Goal: Information Seeking & Learning: Learn about a topic

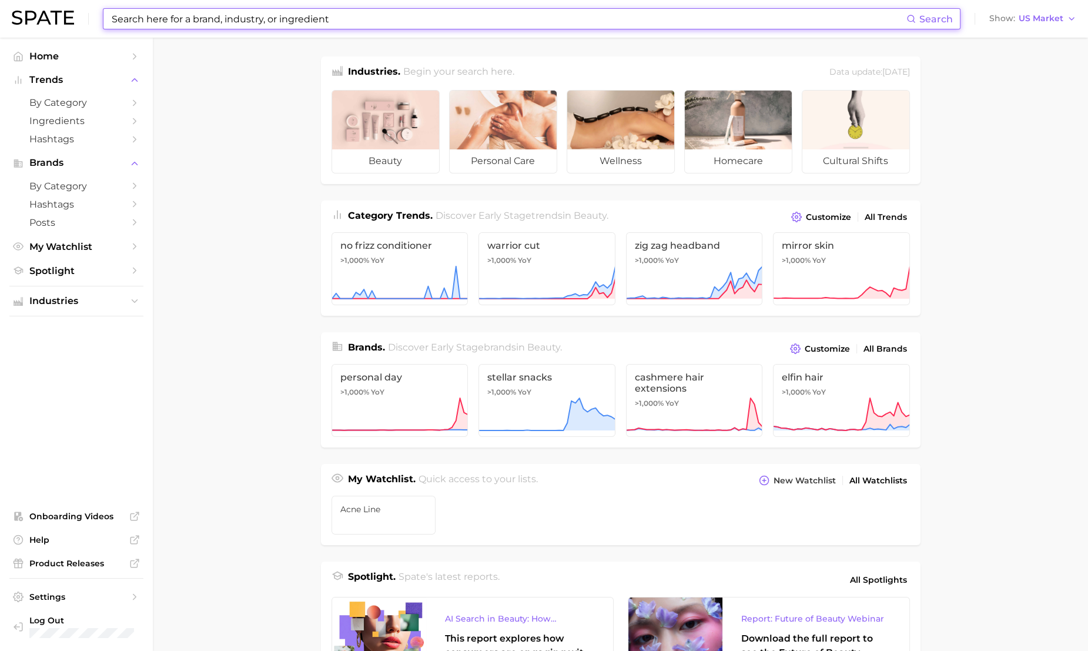
click at [232, 16] on input at bounding box center [509, 19] width 796 height 20
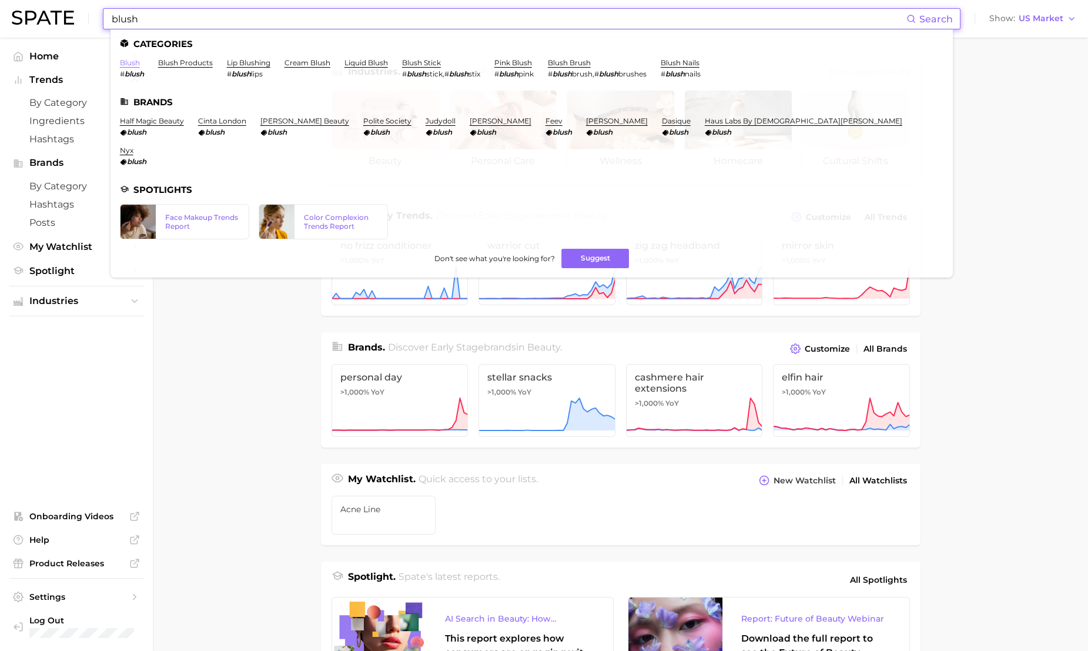
type input "blush"
click at [133, 65] on link "blush" at bounding box center [130, 62] width 20 height 9
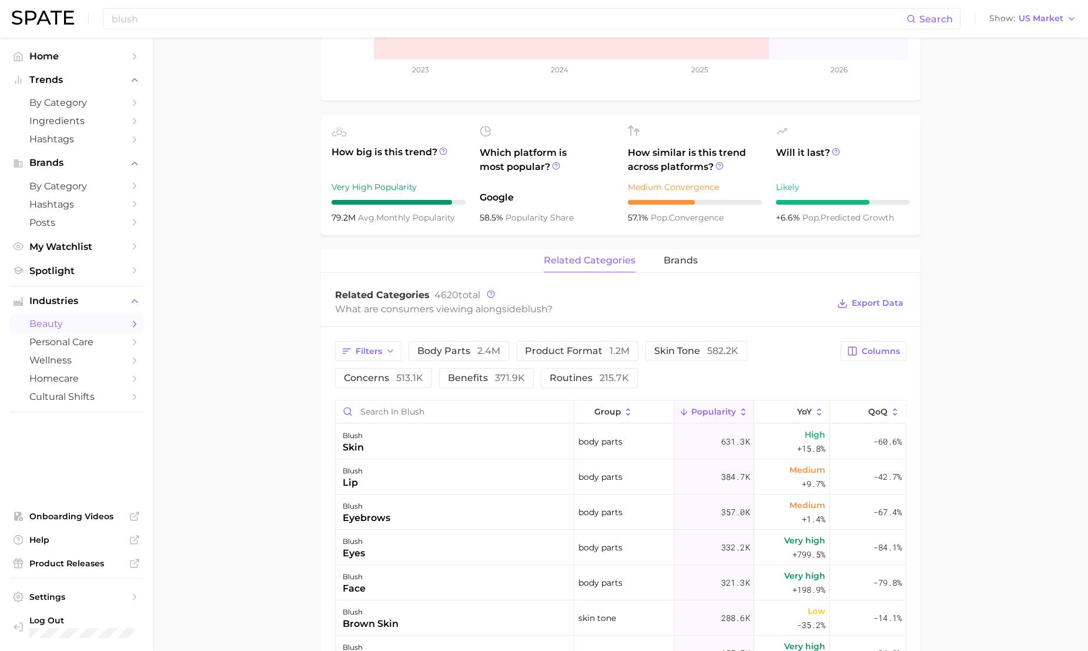
scroll to position [336, 0]
click at [557, 355] on button "product format 1.2m" at bounding box center [577, 349] width 122 height 20
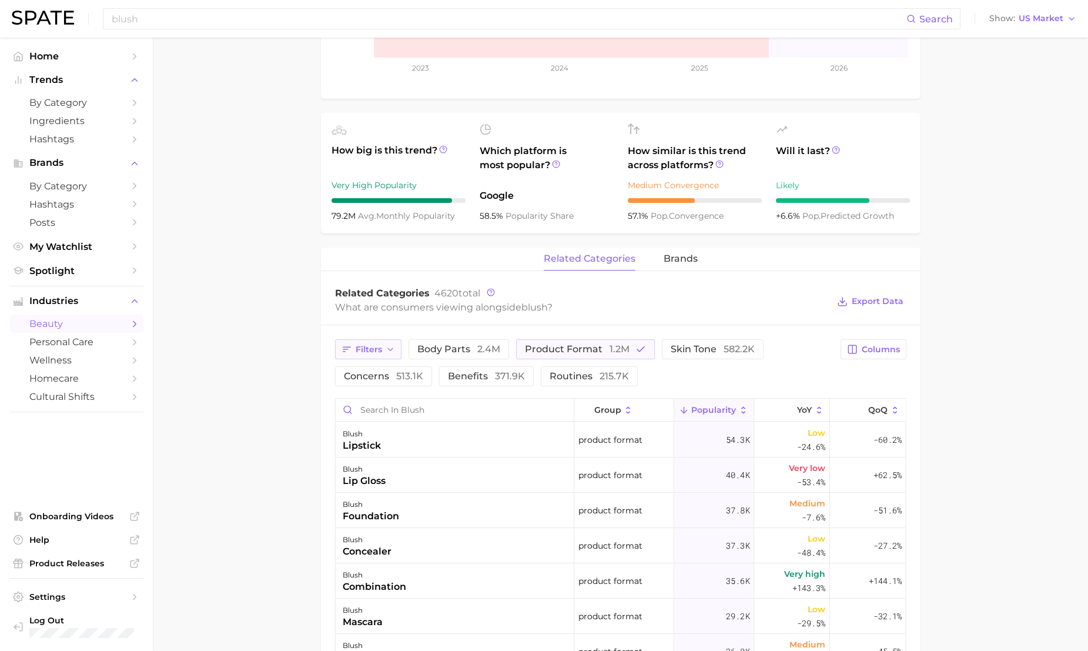
click at [358, 353] on span "Filters" at bounding box center [369, 350] width 26 height 10
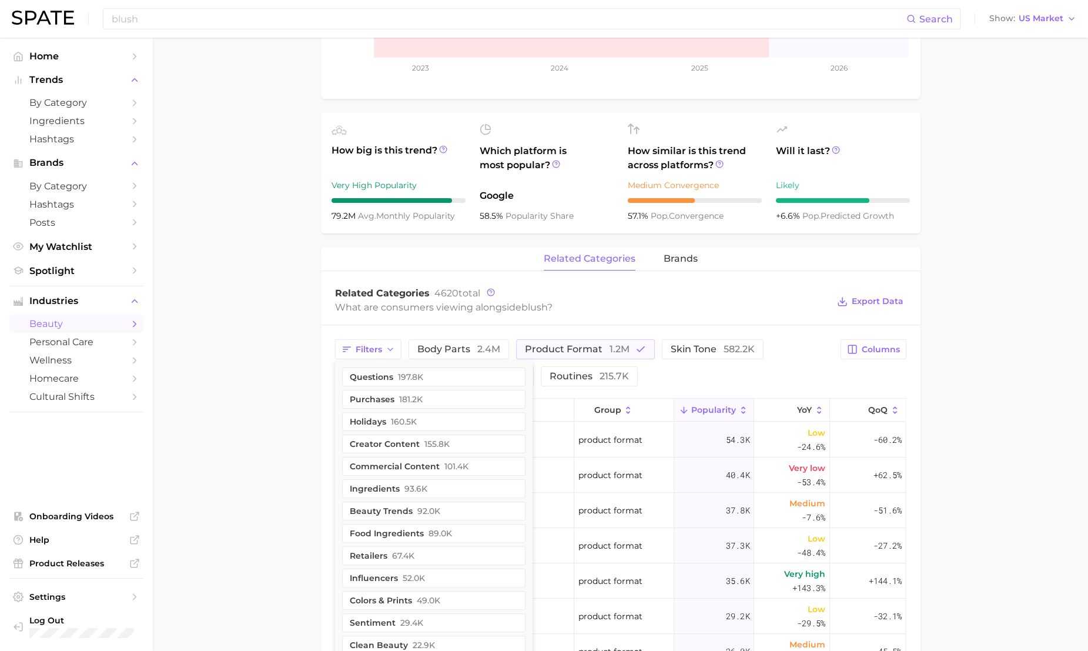
click at [271, 369] on main "1. makeup 2. face makeup 3. blush products 4. blush Overview Google TikTok Inst…" at bounding box center [621, 411] width 936 height 1421
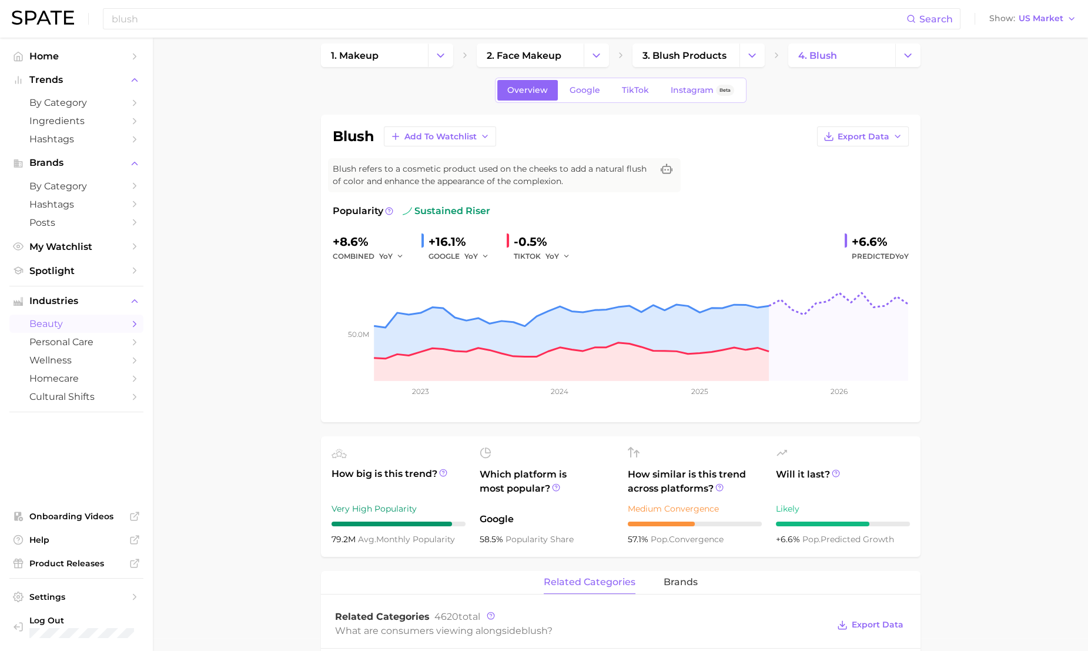
scroll to position [0, 0]
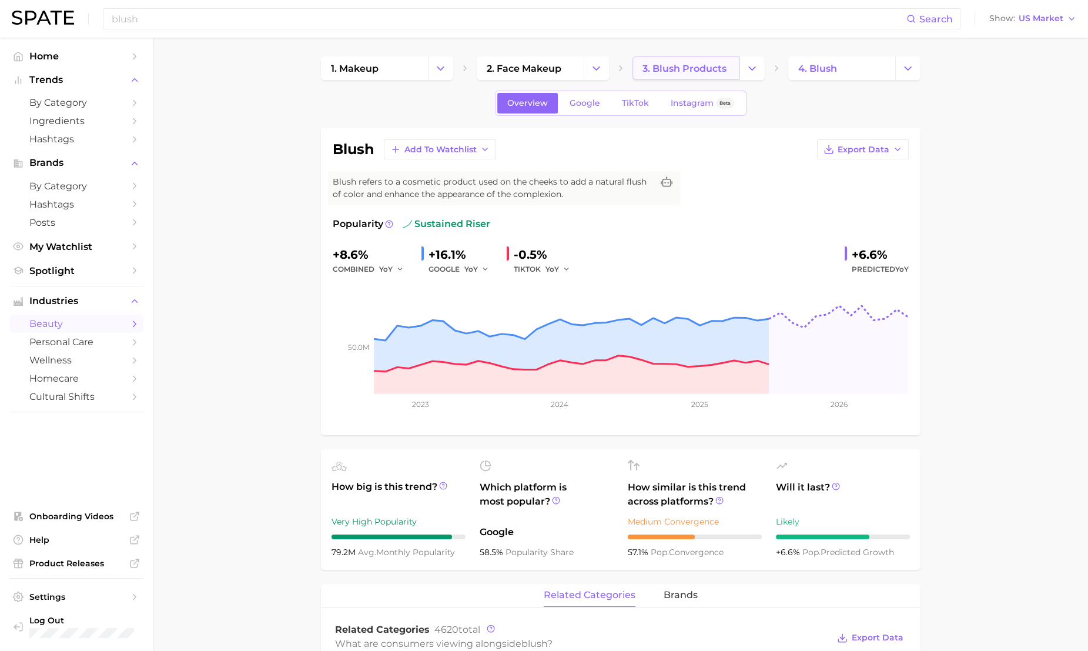
click at [723, 68] on span "3. blush products" at bounding box center [685, 68] width 84 height 11
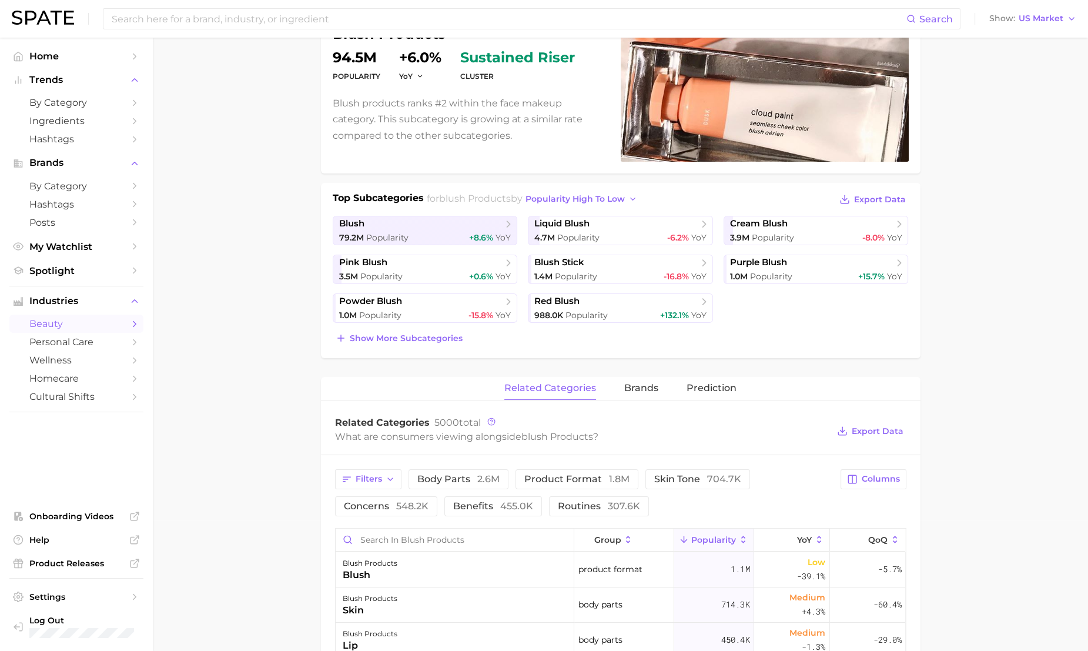
scroll to position [132, 0]
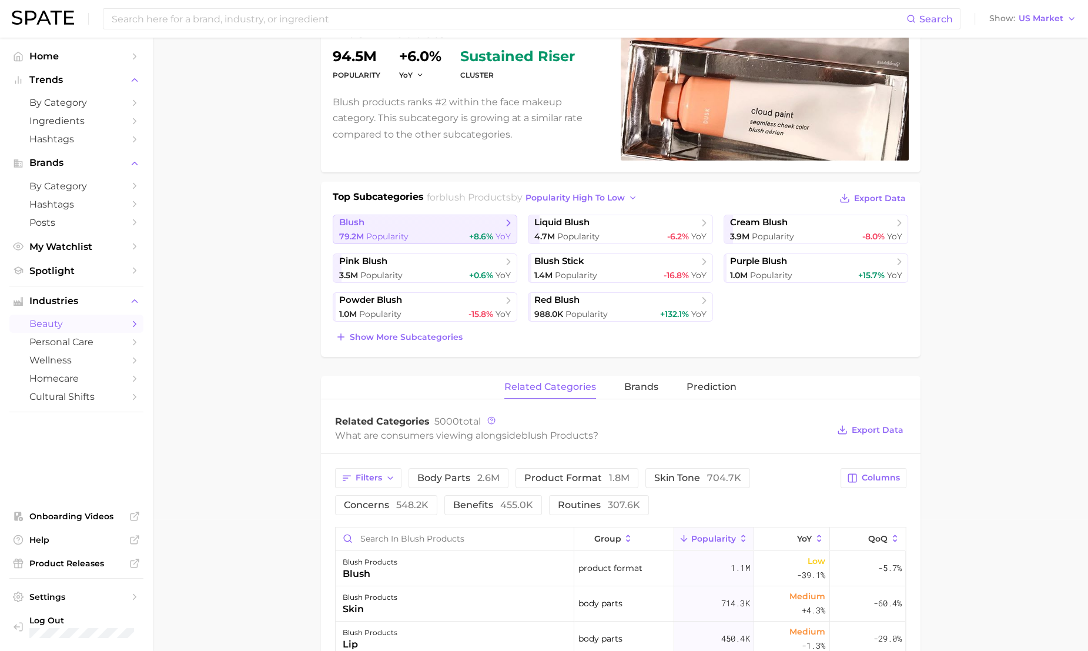
click at [453, 231] on div "79.2m Popularity +8.6% YoY" at bounding box center [425, 236] width 172 height 11
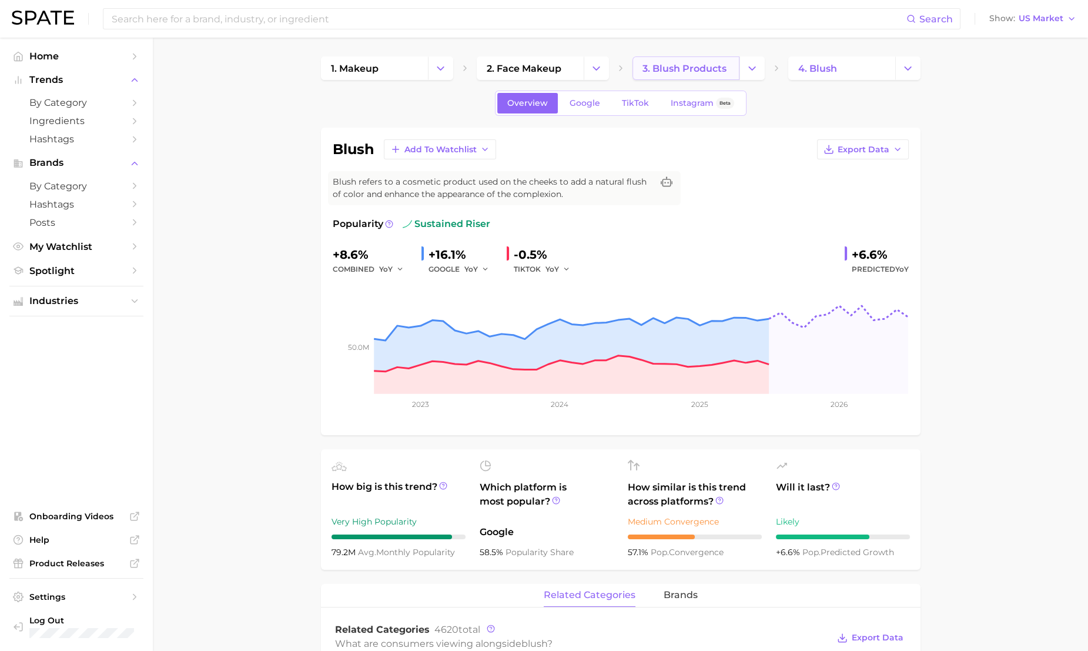
click at [712, 68] on span "3. blush products" at bounding box center [685, 68] width 84 height 11
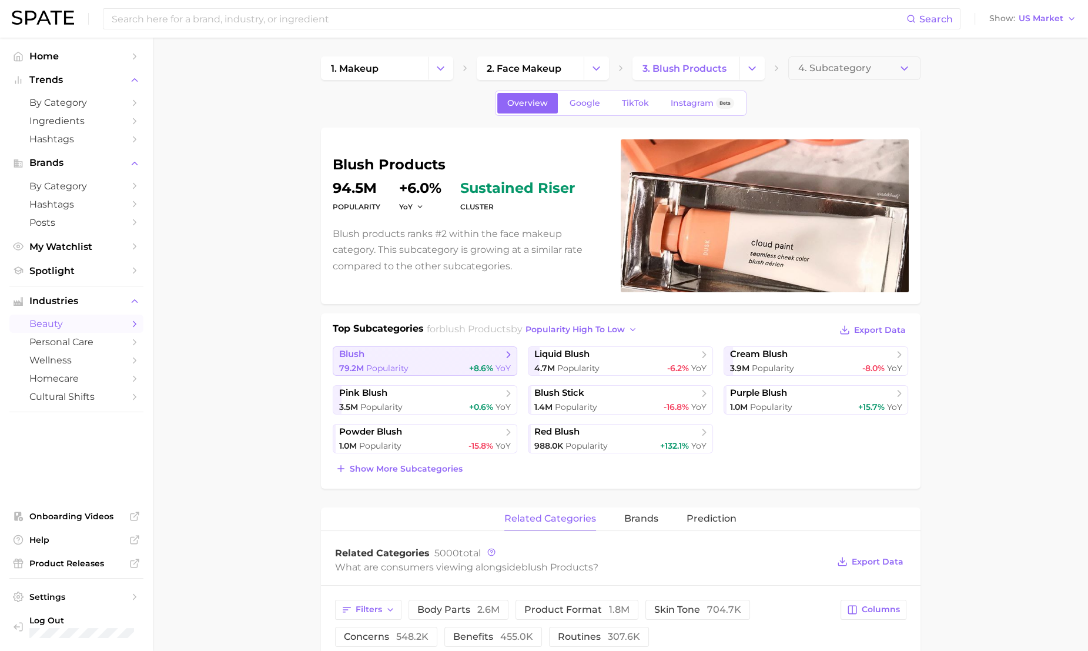
click at [458, 363] on div "79.2m Popularity +8.6% YoY" at bounding box center [425, 368] width 172 height 11
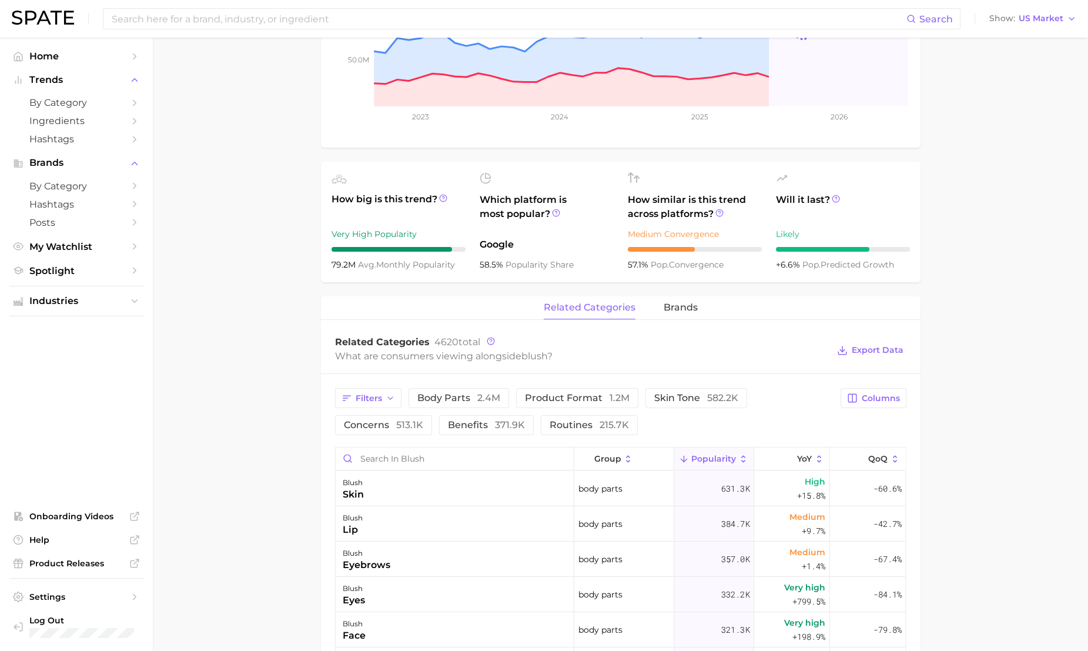
scroll to position [283, 0]
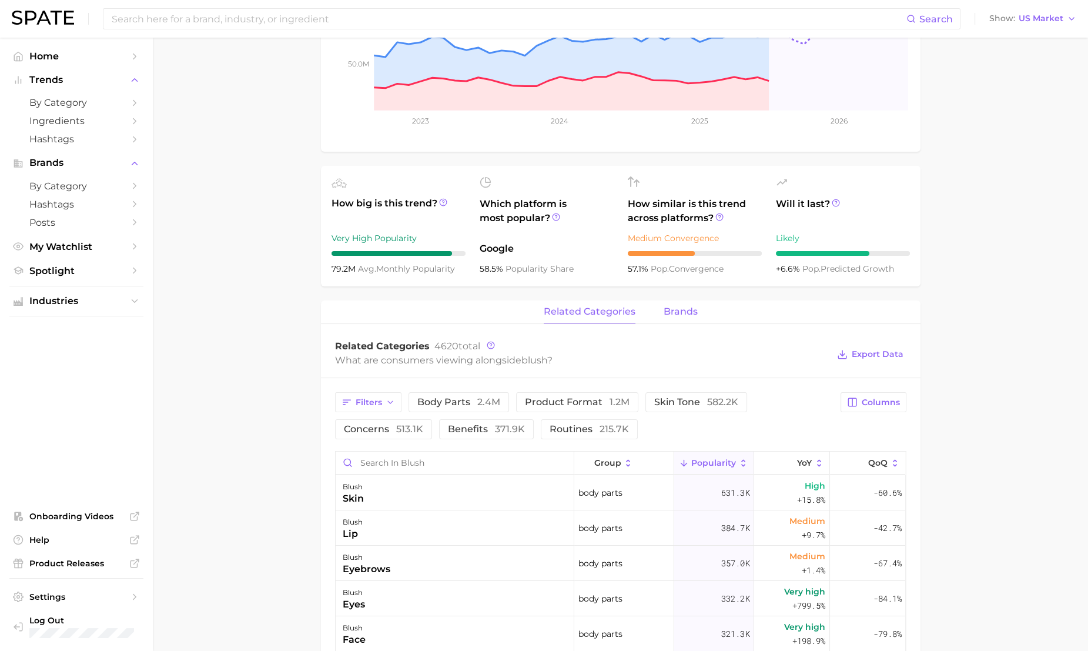
click at [676, 317] on span "brands" at bounding box center [681, 311] width 34 height 11
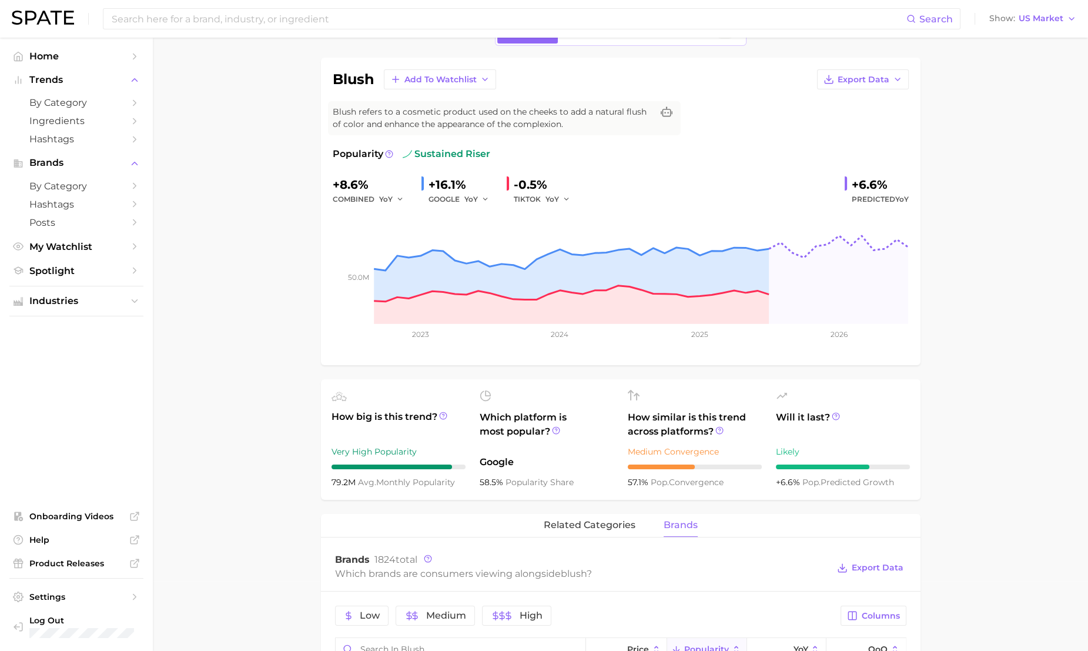
scroll to position [0, 0]
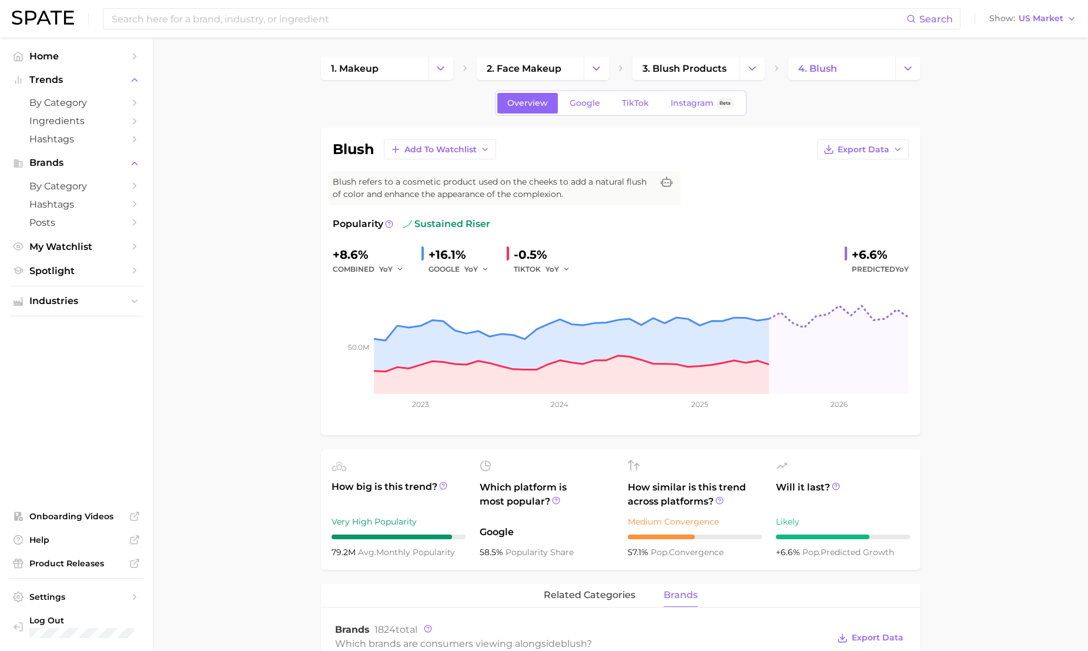
click at [587, 91] on div "Overview Google TikTok Instagram Beta" at bounding box center [621, 103] width 252 height 25
click at [586, 102] on span "Google" at bounding box center [585, 103] width 31 height 10
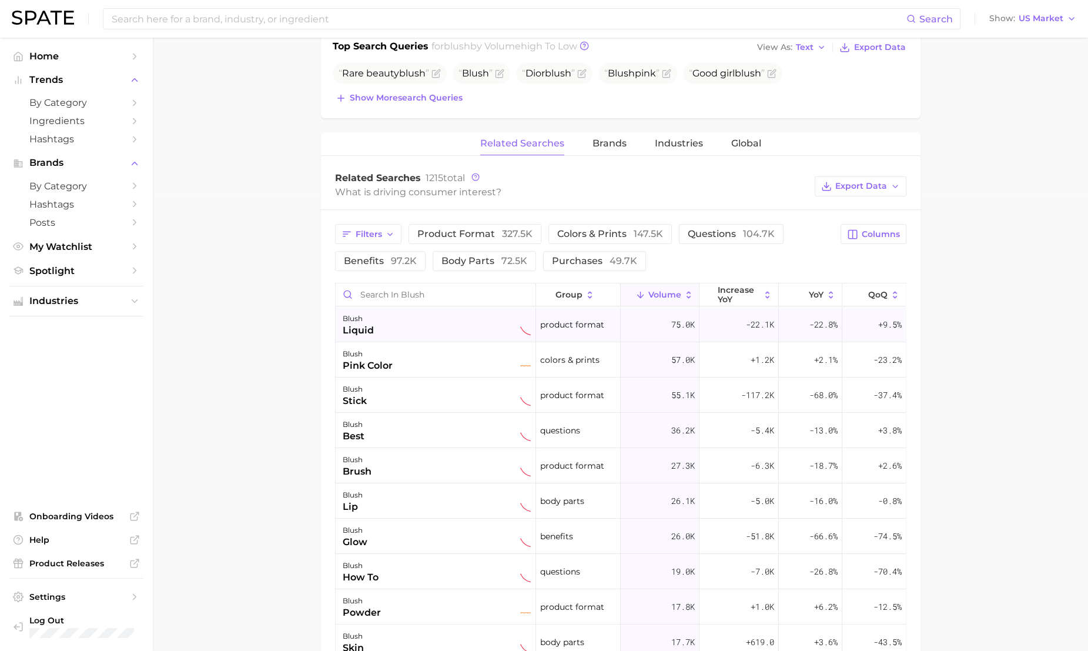
scroll to position [457, 0]
click at [418, 262] on button "benefits 97.2k" at bounding box center [380, 262] width 91 height 20
click at [714, 238] on span "questions 104.7k" at bounding box center [731, 234] width 87 height 11
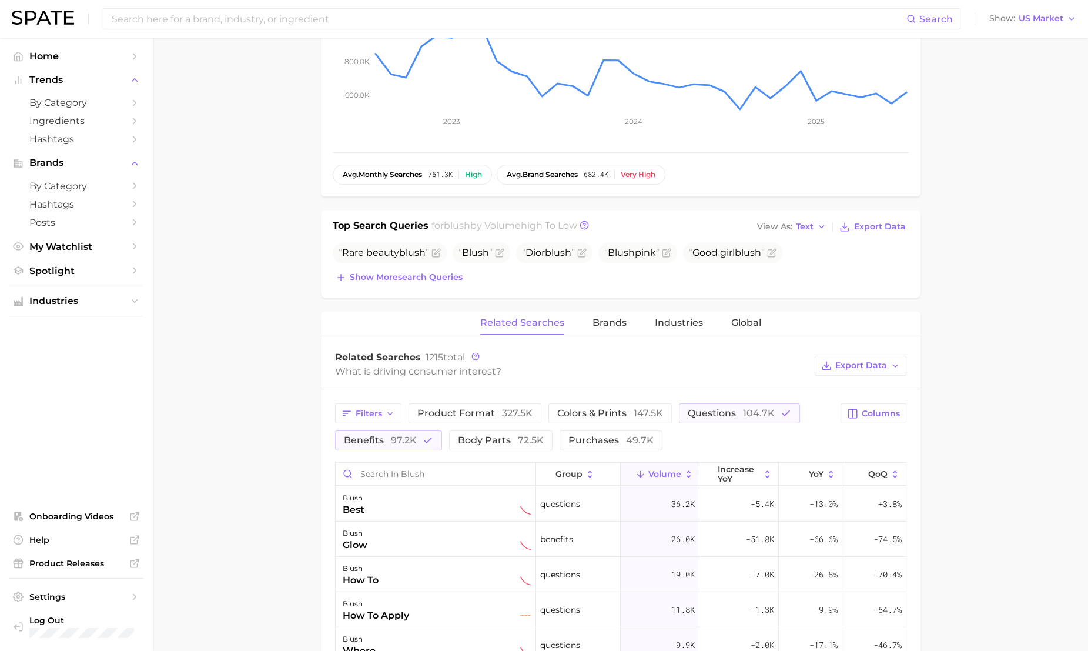
scroll to position [225, 0]
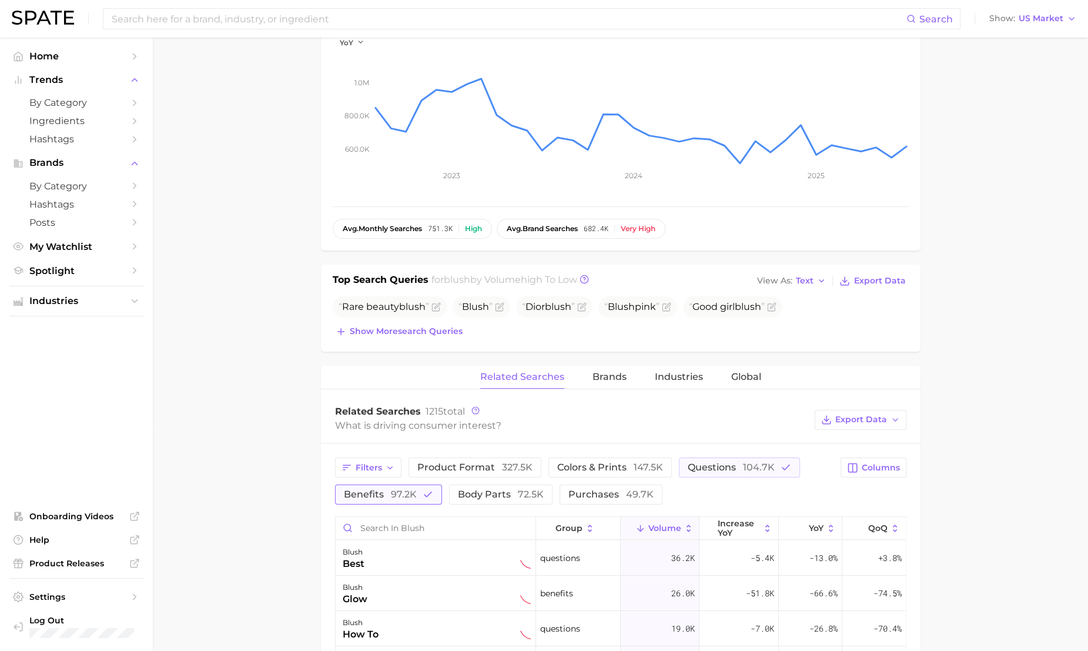
click at [414, 497] on span "97.2k" at bounding box center [404, 494] width 26 height 11
click at [473, 469] on span "product format 327.5k" at bounding box center [475, 467] width 115 height 11
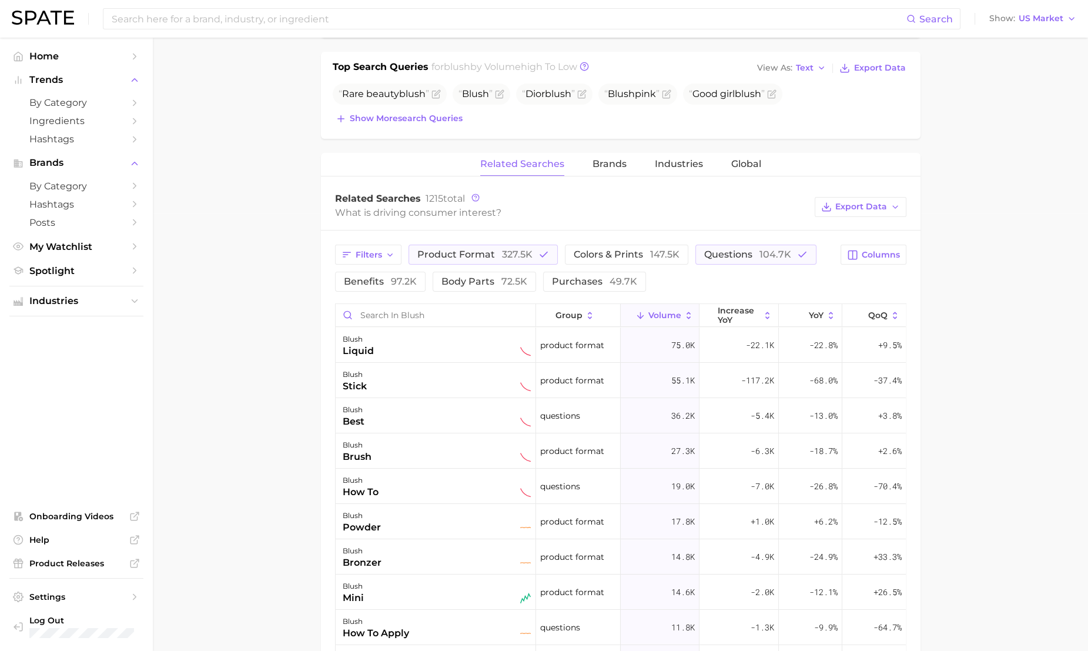
scroll to position [438, 0]
click at [715, 253] on span "questions 104.7k" at bounding box center [747, 253] width 87 height 11
click at [743, 162] on span "Global" at bounding box center [747, 163] width 30 height 11
